Goal: Find specific page/section: Find specific page/section

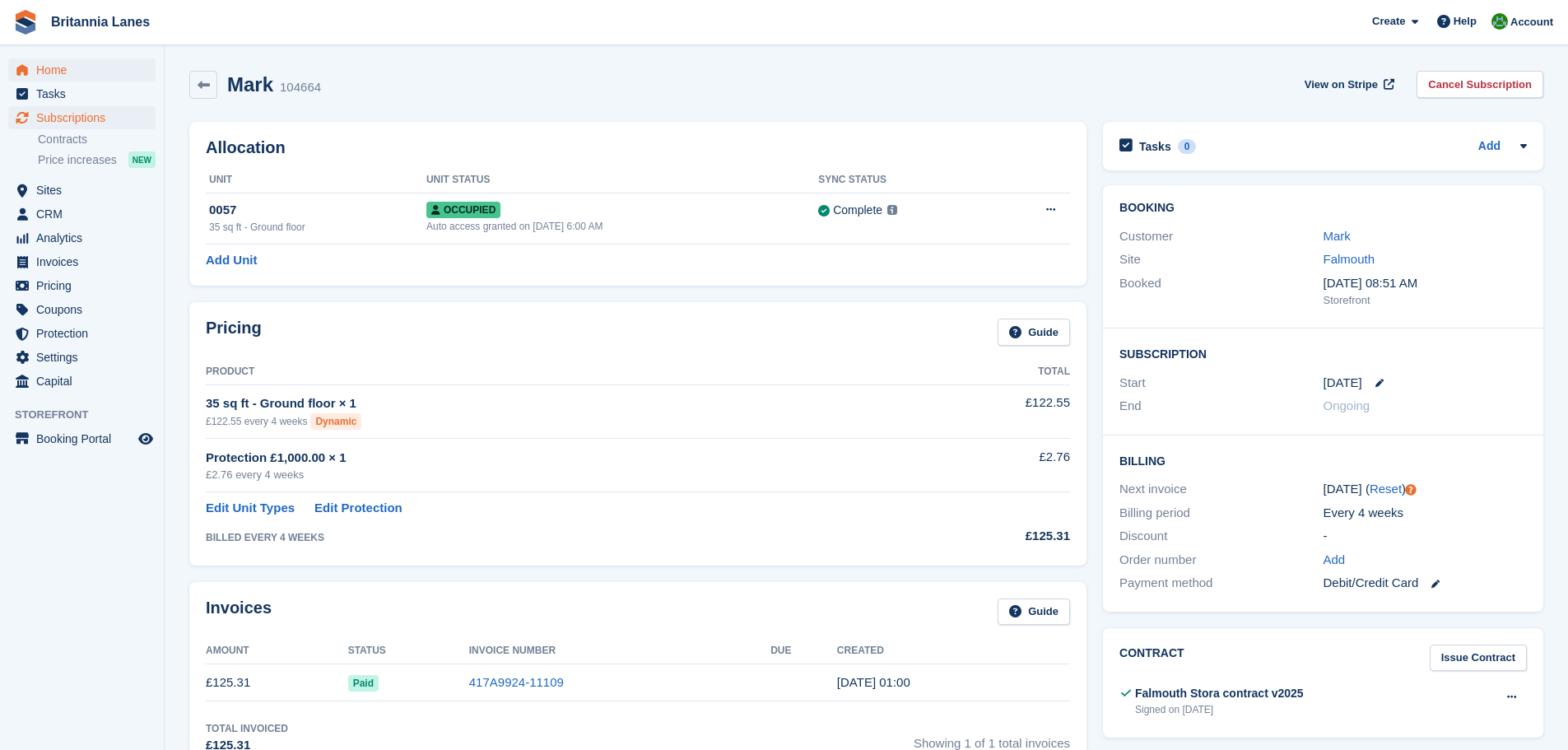
click at [41, 70] on span "Home" at bounding box center [85, 70] width 99 height 23
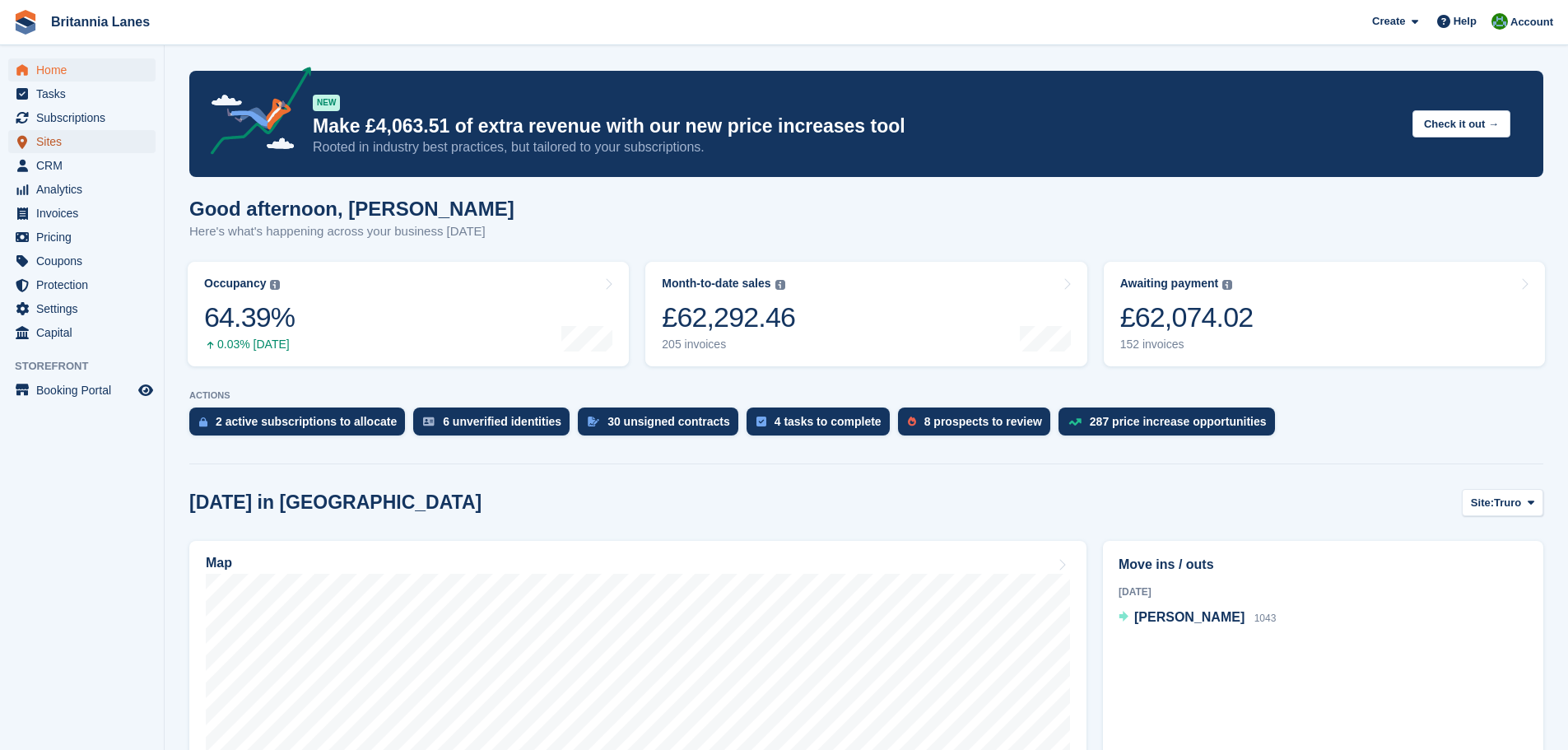
click at [39, 142] on span "Sites" at bounding box center [85, 142] width 99 height 23
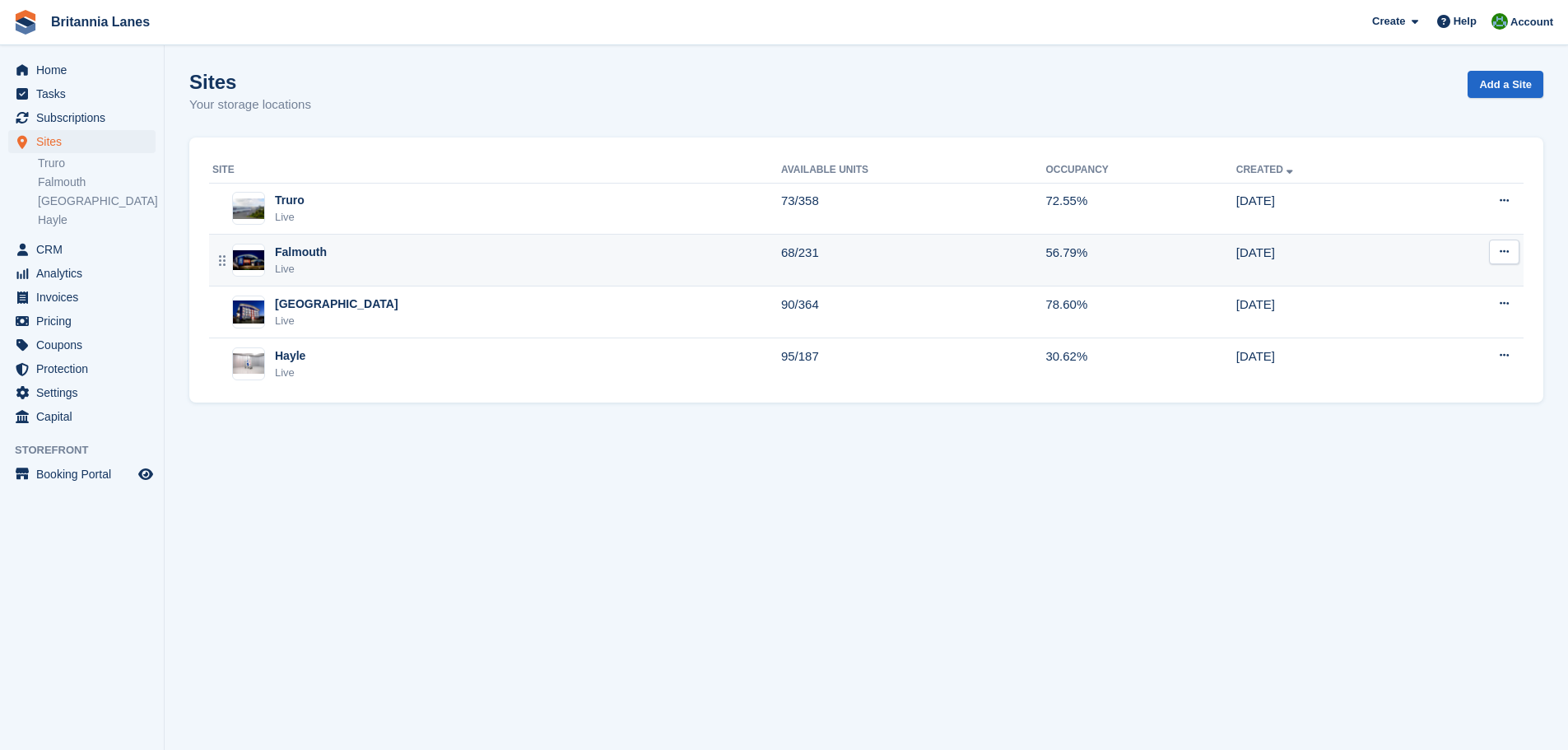
click at [350, 260] on div "Falmouth Live" at bounding box center [496, 260] width 568 height 34
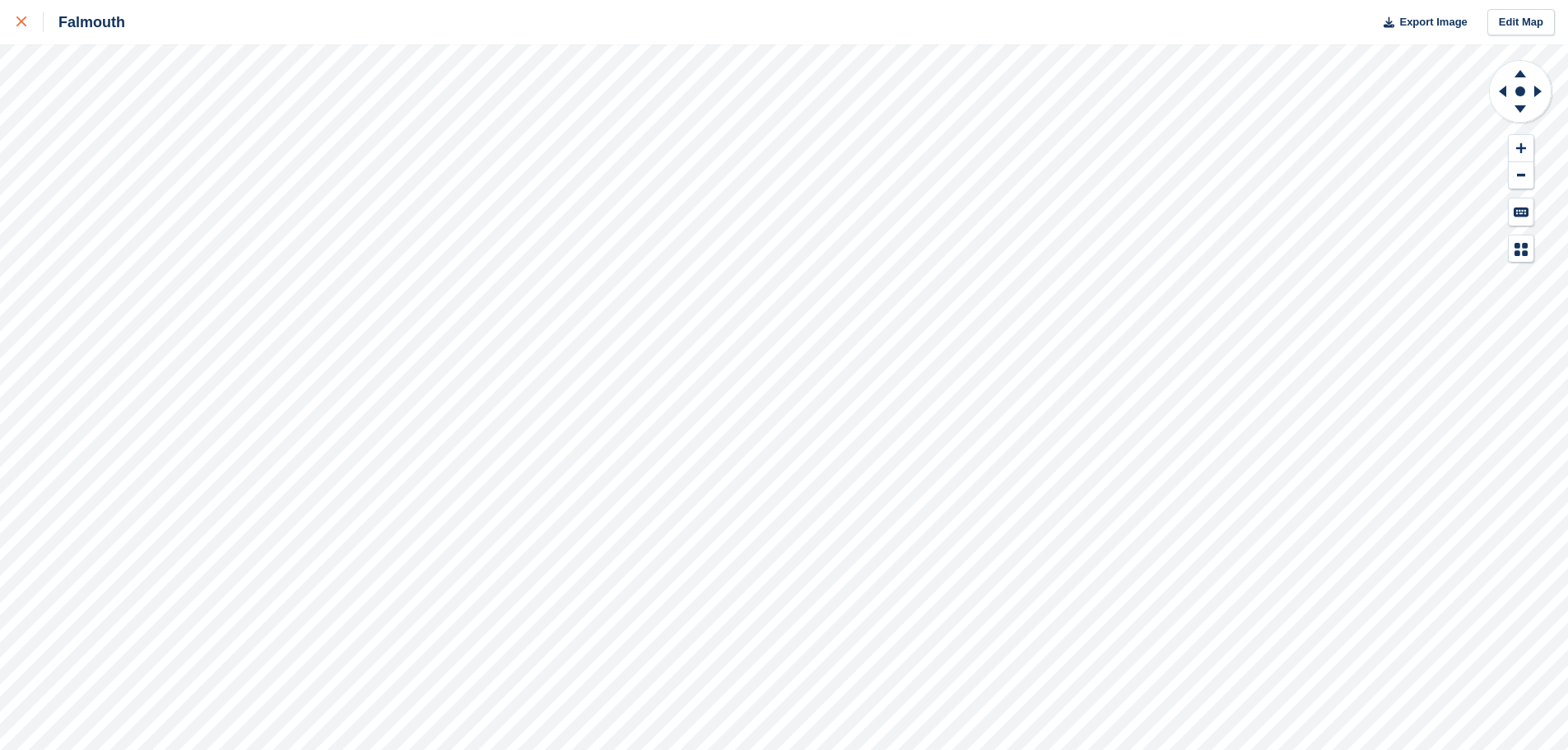
click at [25, 16] on div at bounding box center [30, 22] width 27 height 20
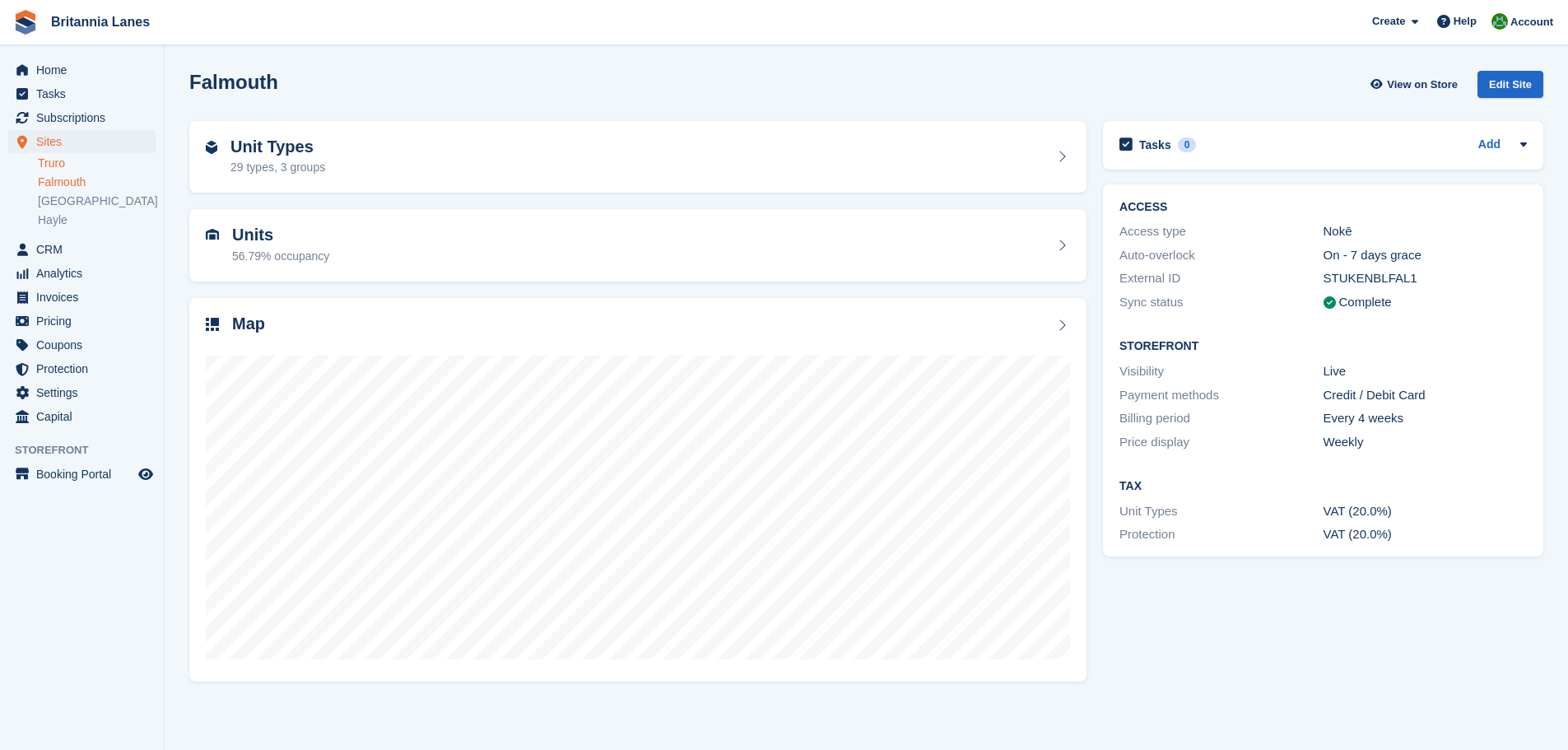
click at [55, 165] on link "Truro" at bounding box center [96, 163] width 118 height 15
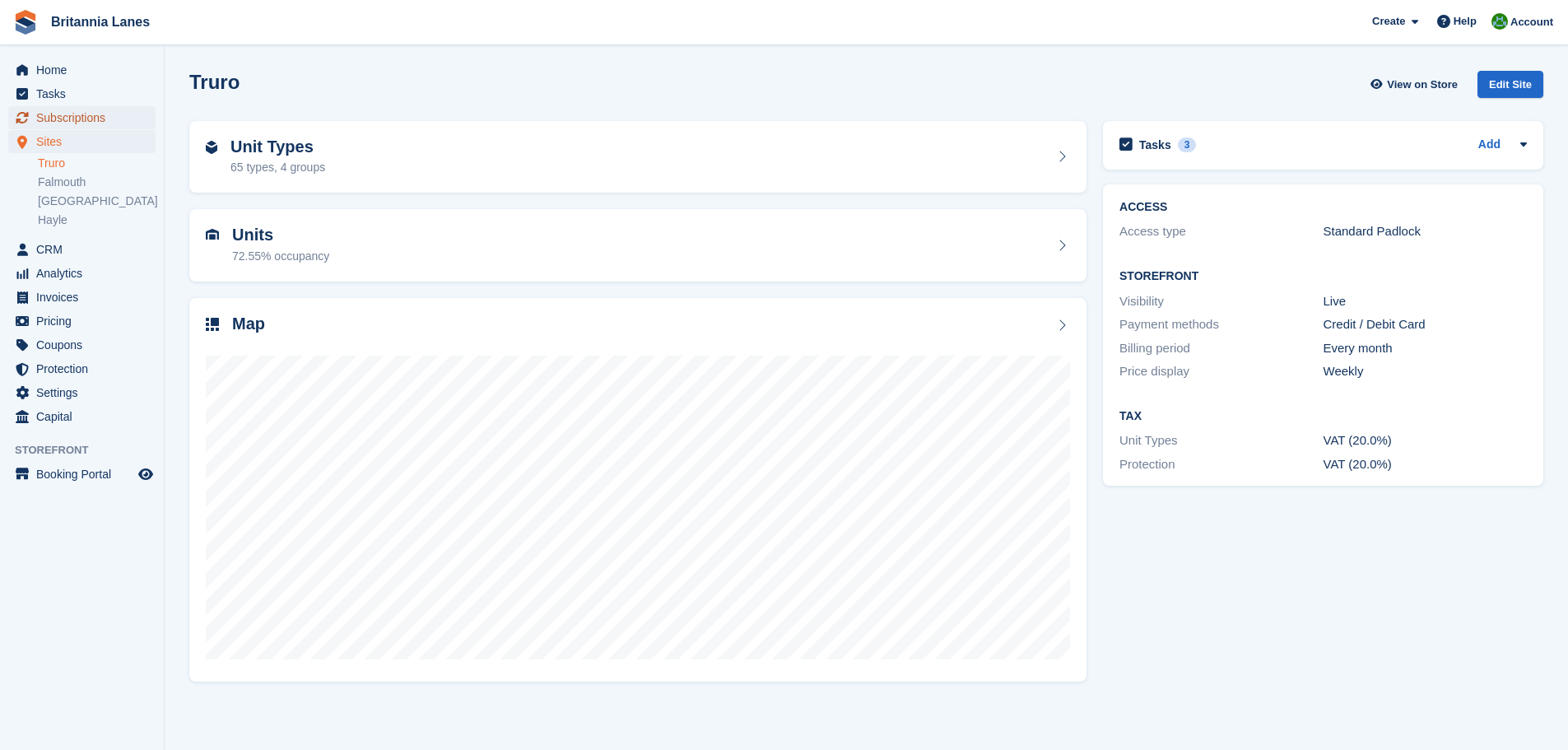
click at [75, 116] on span "Subscriptions" at bounding box center [85, 118] width 99 height 23
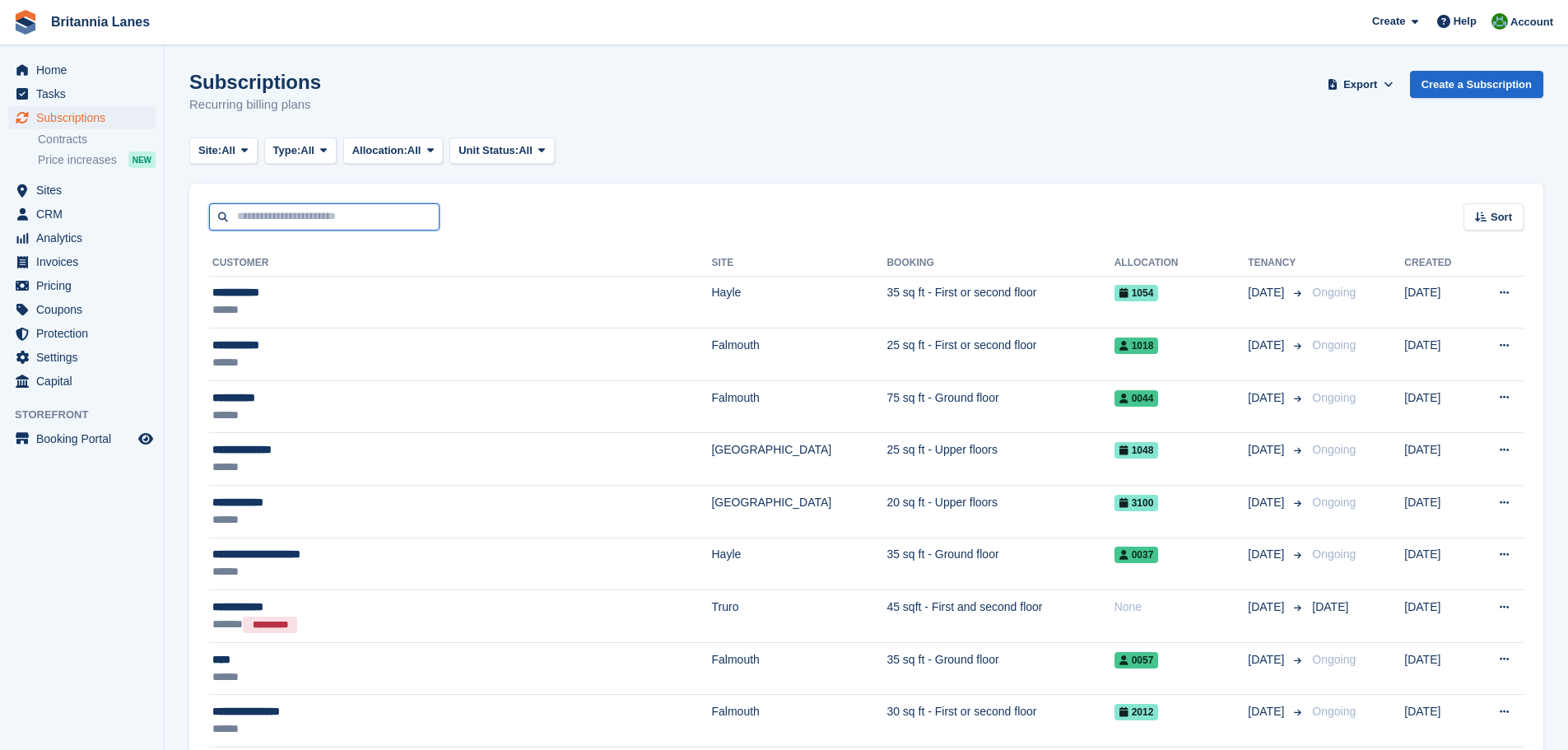
click at [306, 215] on input "text" at bounding box center [324, 216] width 231 height 27
type input "****"
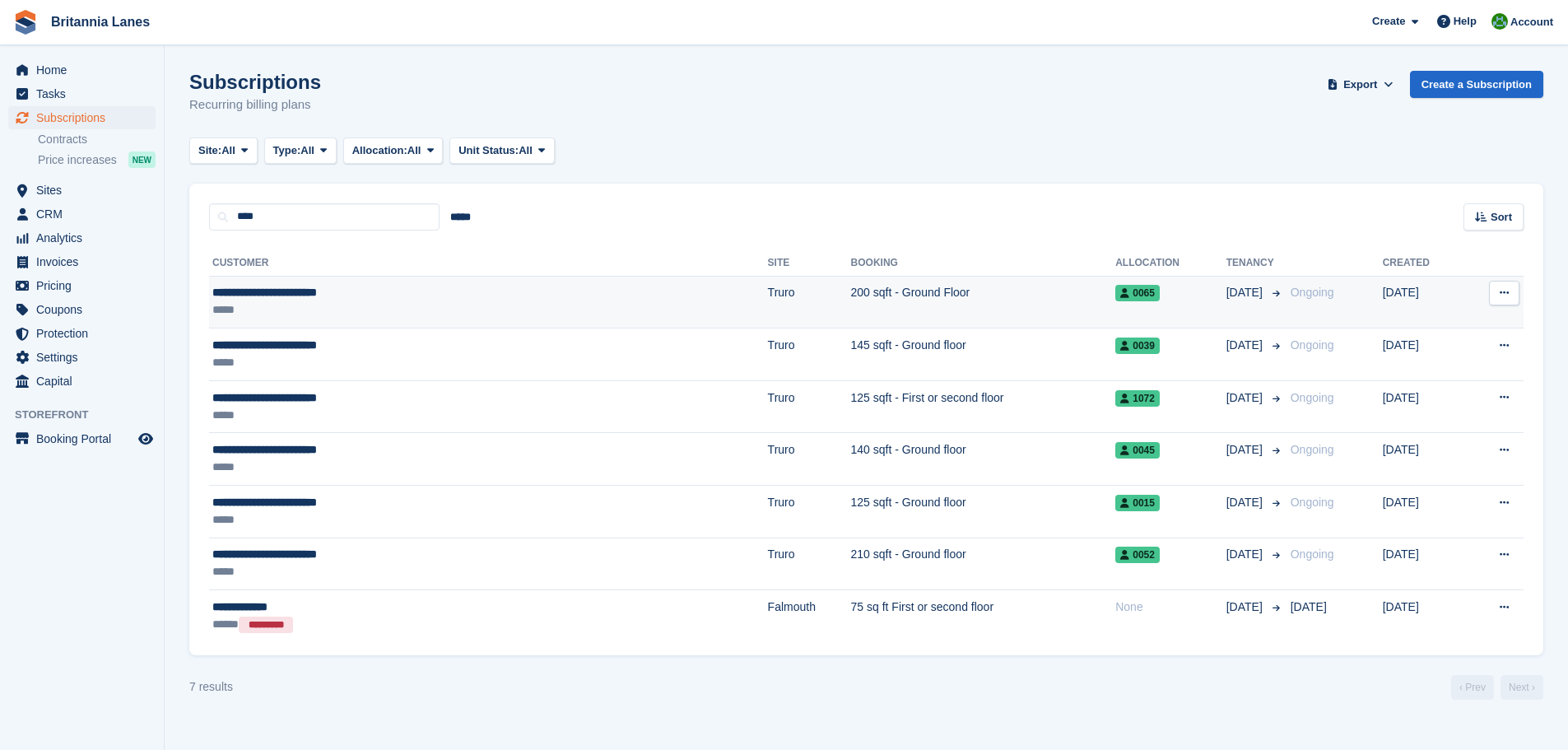
click at [328, 294] on div "**********" at bounding box center [372, 292] width 320 height 17
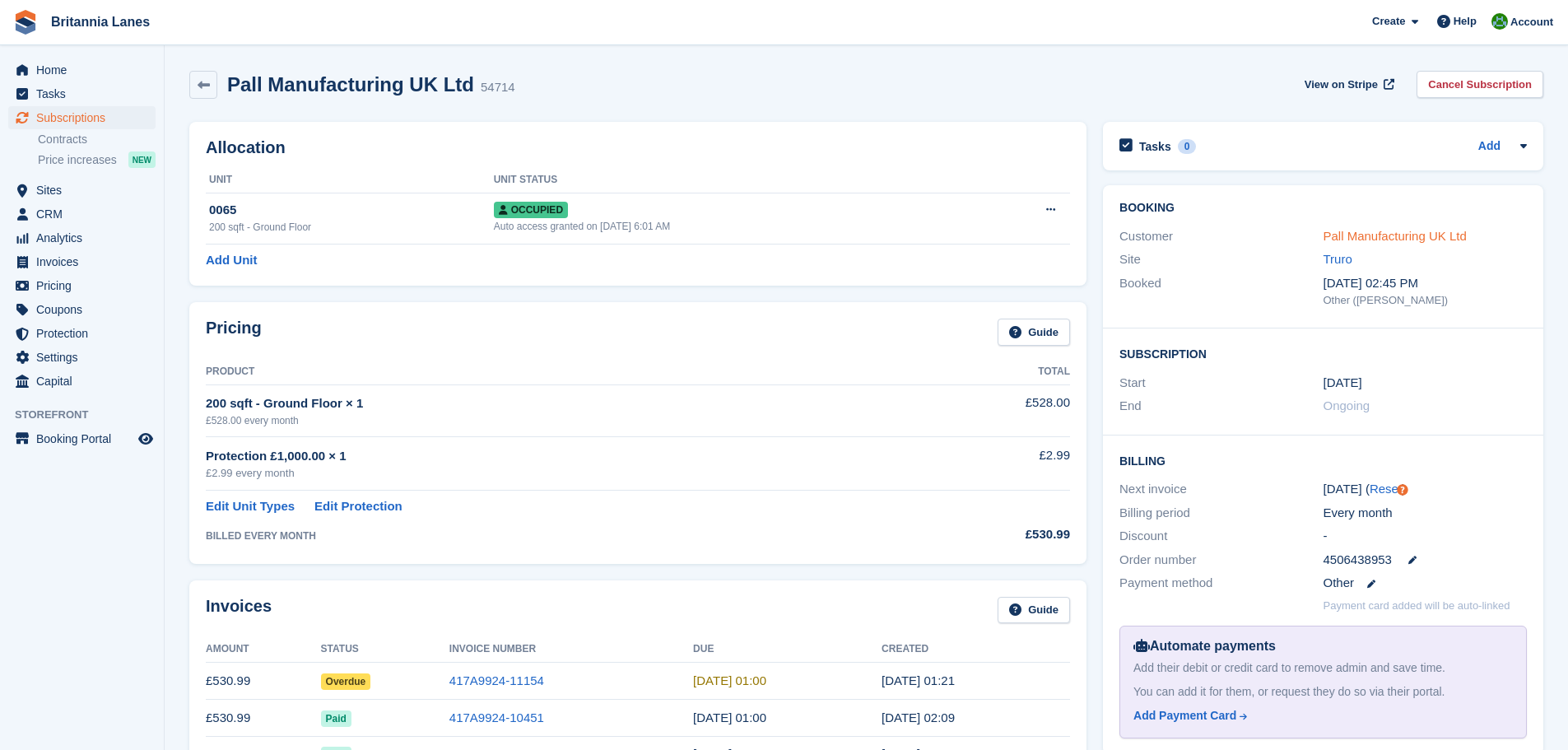
click at [1438, 231] on link "Pall Manufacturing UK Ltd" at bounding box center [1394, 236] width 143 height 14
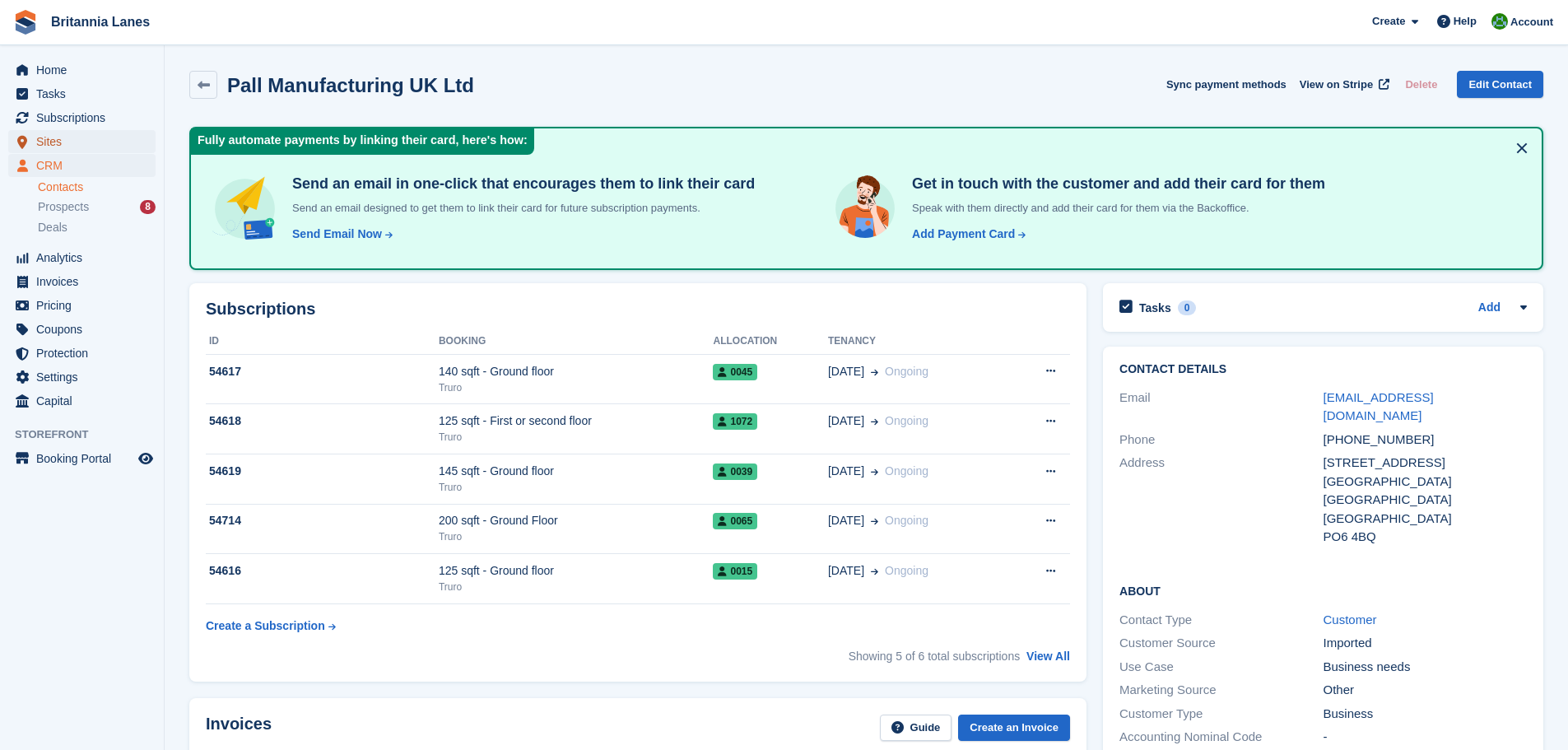
click at [52, 139] on span "Sites" at bounding box center [85, 142] width 99 height 23
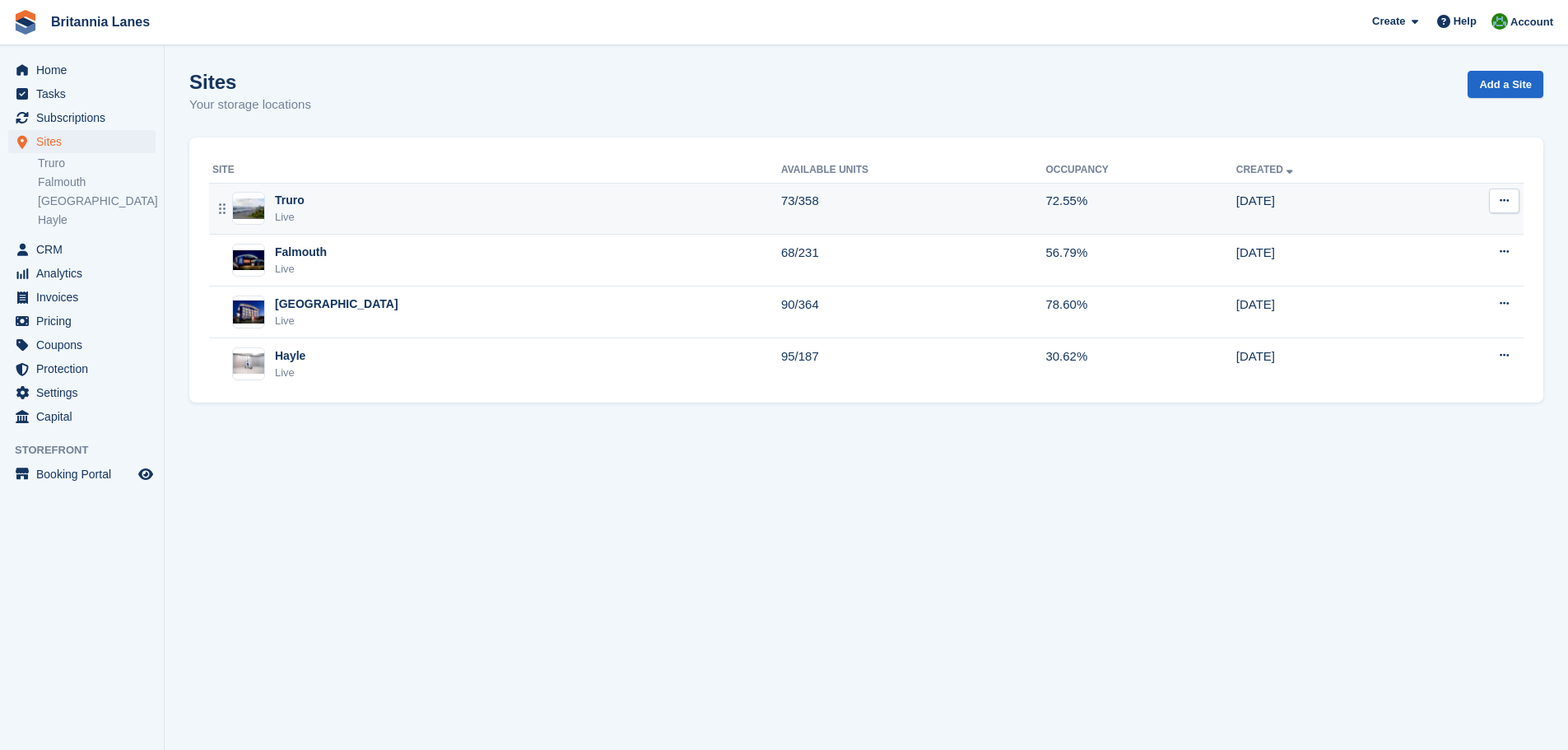
click at [344, 211] on div "Truro Live" at bounding box center [496, 209] width 568 height 34
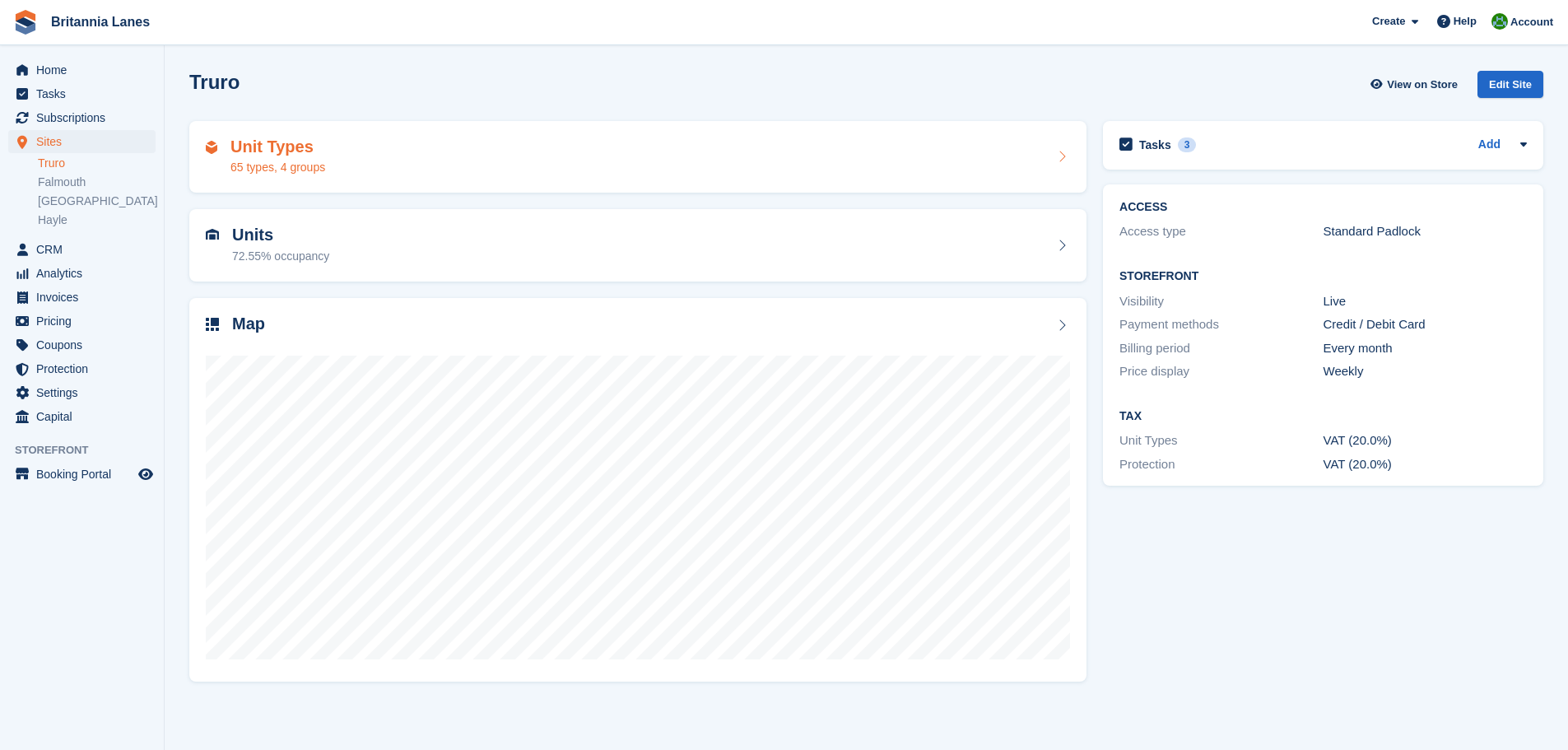
click at [393, 157] on div "Unit Types 65 types, 4 groups" at bounding box center [638, 157] width 864 height 40
